Goal: Information Seeking & Learning: Learn about a topic

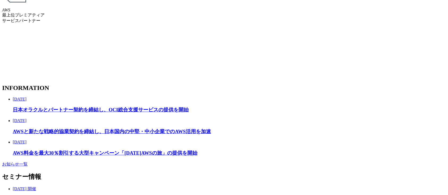
scroll to position [1062, 0]
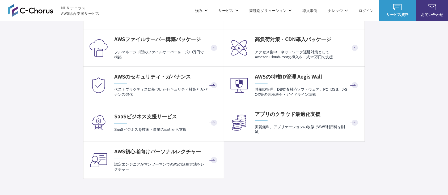
scroll to position [1239, 0]
click at [308, 114] on h4 "アプリのクラウド最適化支援" at bounding box center [307, 113] width 104 height 7
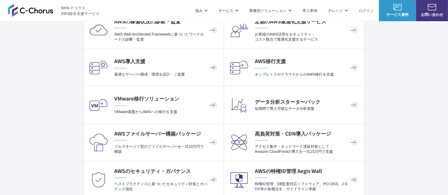
scroll to position [1133, 0]
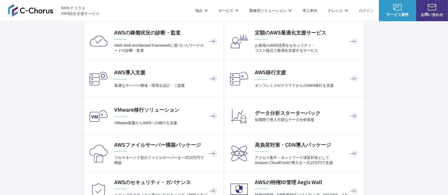
click at [291, 50] on p "お客様のAWS活用をセキュリティ・ コスト観点で最適化支援するサービス" at bounding box center [307, 48] width 104 height 10
